Goal: Entertainment & Leisure: Consume media (video, audio)

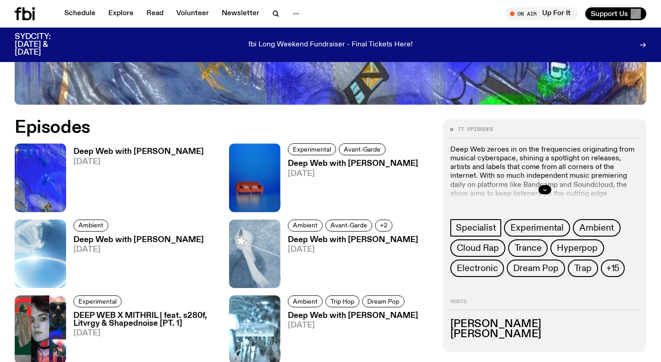
scroll to position [463, 0]
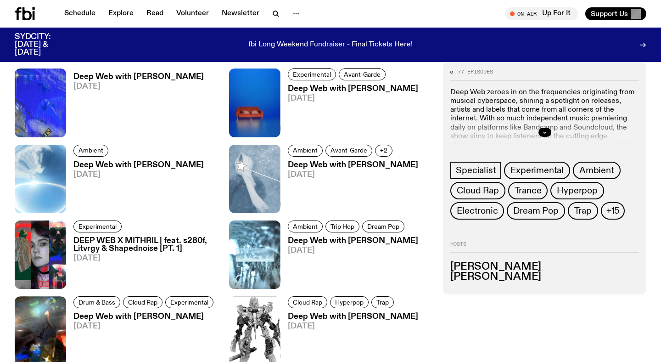
click at [178, 78] on h3 "Deep Web with [PERSON_NAME]" at bounding box center [138, 77] width 130 height 8
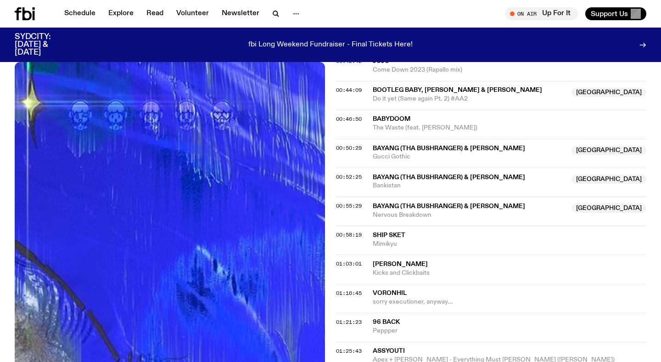
scroll to position [752, 0]
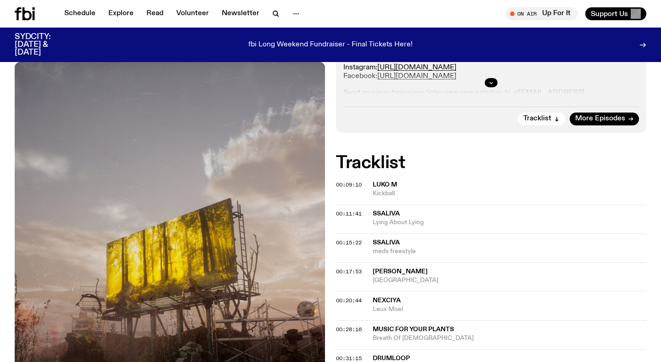
scroll to position [79, 0]
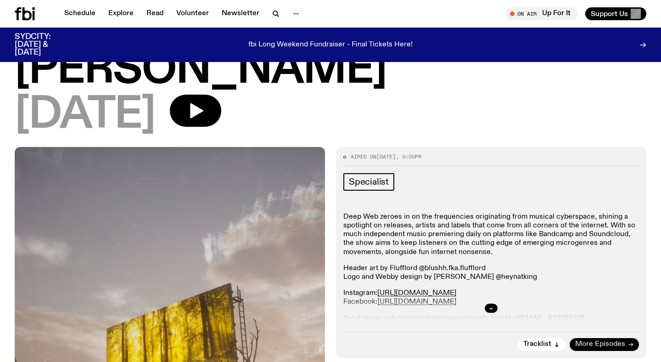
click at [607, 340] on span "More Episodes" at bounding box center [600, 343] width 50 height 7
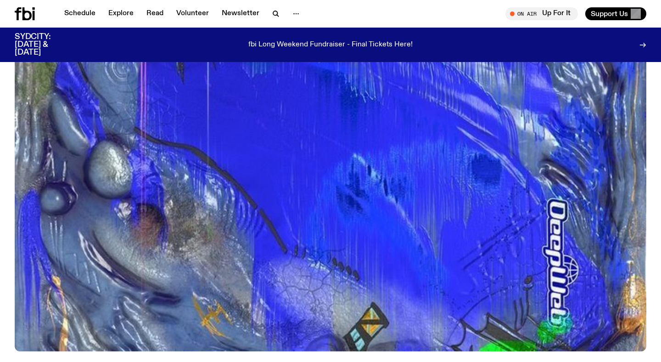
scroll to position [390, 0]
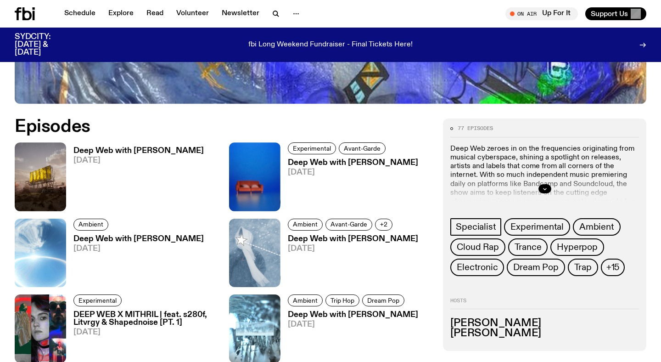
click at [148, 147] on h3 "Deep Web with [PERSON_NAME]" at bounding box center [138, 151] width 130 height 8
